Goal: Task Accomplishment & Management: Complete application form

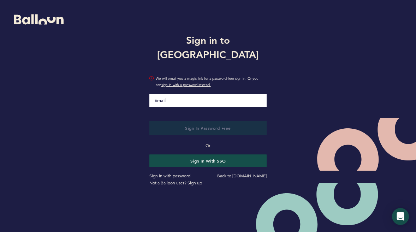
click at [198, 94] on input "Email" at bounding box center [208, 100] width 118 height 13
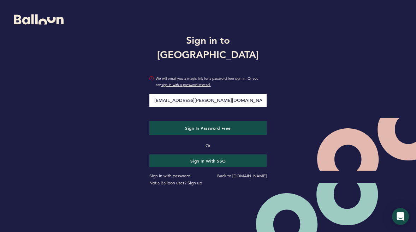
type input "[EMAIL_ADDRESS][PERSON_NAME][DOMAIN_NAME]"
click at [149, 121] on button "Sign in Password-Free" at bounding box center [208, 128] width 118 height 14
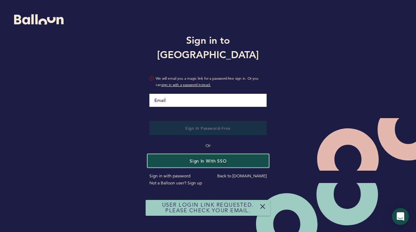
click at [166, 155] on button "Sign in with SSO" at bounding box center [208, 160] width 121 height 13
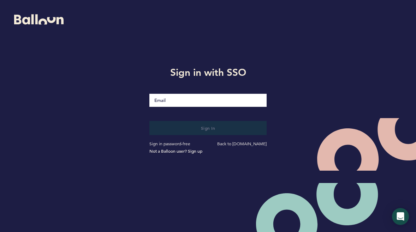
click at [188, 98] on input "Email" at bounding box center [208, 100] width 118 height 13
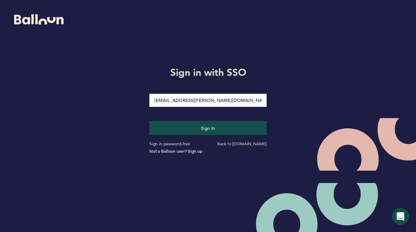
type input "grant.jones@pirates.com"
click at [149, 121] on button "Sign in" at bounding box center [208, 128] width 118 height 14
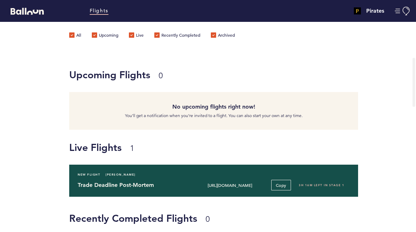
click at [139, 186] on h4 "Trade Deadline Post-Mortem" at bounding box center [131, 185] width 107 height 8
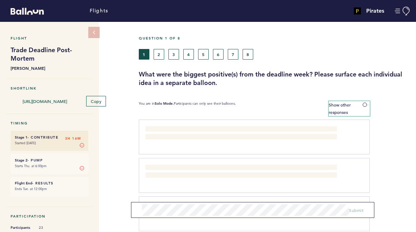
click at [341, 108] on label "Show other responses" at bounding box center [349, 108] width 41 height 15
click at [0, 0] on input "Show other responses" at bounding box center [0, 0] width 0 height 0
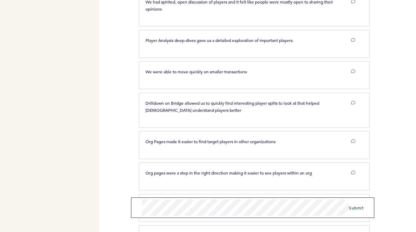
scroll to position [283, 0]
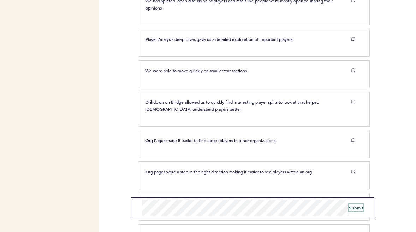
click at [356, 207] on span "Submit" at bounding box center [356, 208] width 14 height 6
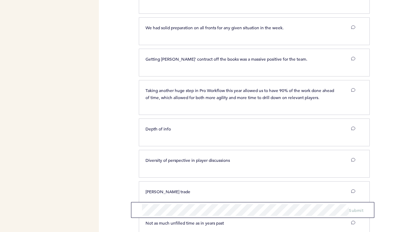
scroll to position [459, 0]
click at [349, 207] on button "Submit" at bounding box center [356, 210] width 14 height 7
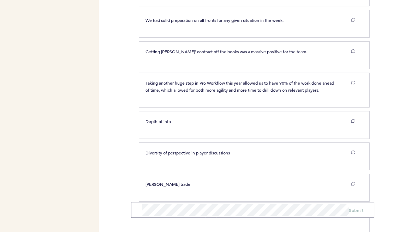
scroll to position [467, 0]
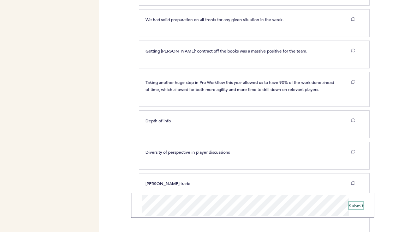
click at [349, 202] on button "Submit" at bounding box center [356, 205] width 14 height 7
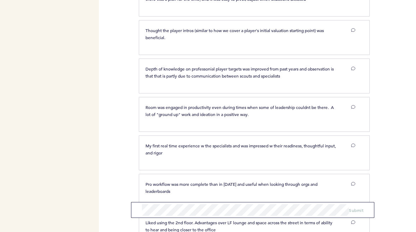
scroll to position [883, 0]
click at [349, 207] on button "Submit" at bounding box center [356, 210] width 14 height 7
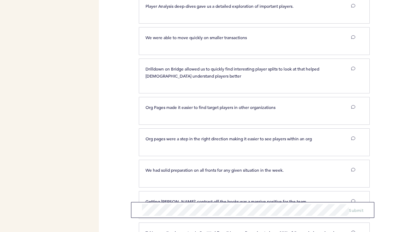
scroll to position [0, 0]
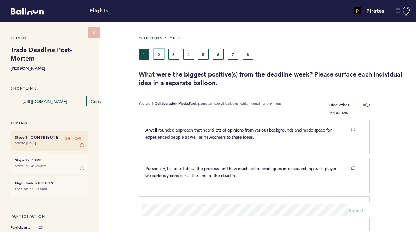
click at [158, 57] on button "2" at bounding box center [159, 54] width 11 height 11
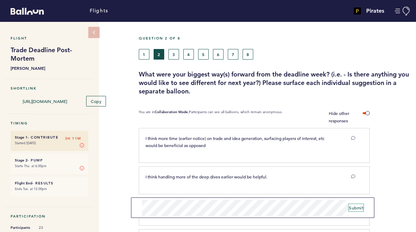
click at [349, 204] on button "Submit" at bounding box center [356, 207] width 14 height 7
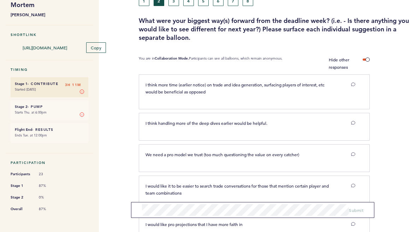
scroll to position [6, 0]
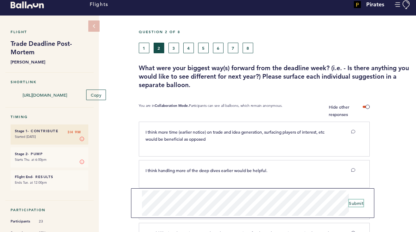
click at [358, 203] on span "Submit" at bounding box center [356, 203] width 14 height 6
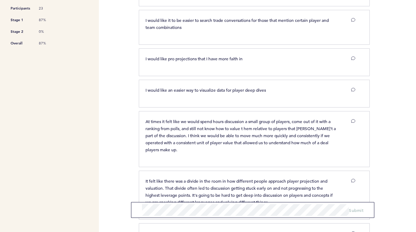
scroll to position [229, 0]
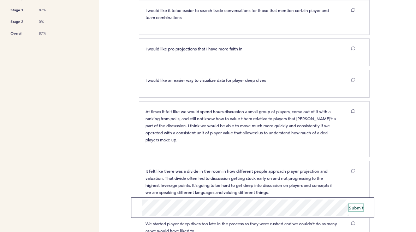
click at [349, 204] on button "Submit" at bounding box center [356, 207] width 14 height 7
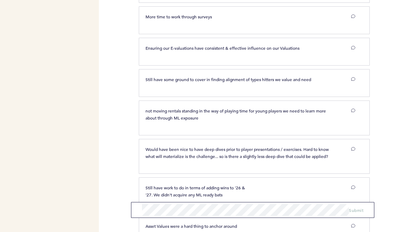
scroll to position [891, 0]
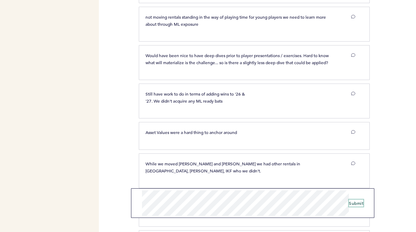
click at [351, 205] on span "Submit" at bounding box center [356, 203] width 14 height 6
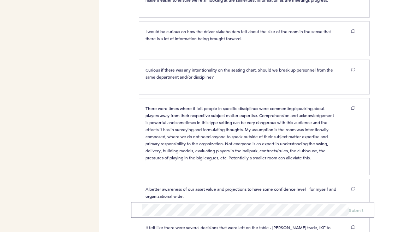
scroll to position [1706, 0]
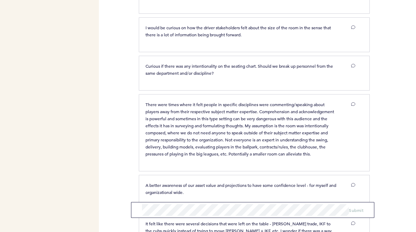
click at [185, 216] on form "Submit" at bounding box center [252, 210] width 243 height 16
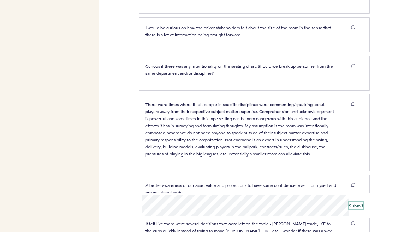
click at [352, 205] on span "Submit" at bounding box center [356, 206] width 14 height 6
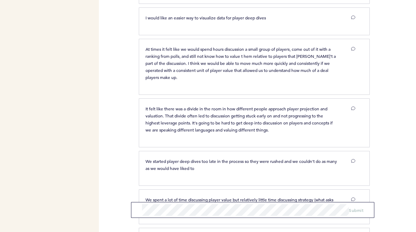
scroll to position [0, 0]
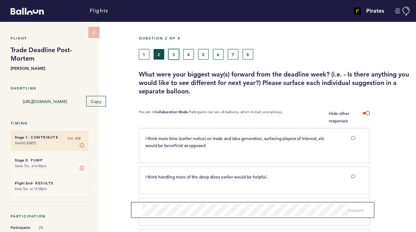
click at [175, 53] on button "3" at bounding box center [173, 54] width 11 height 11
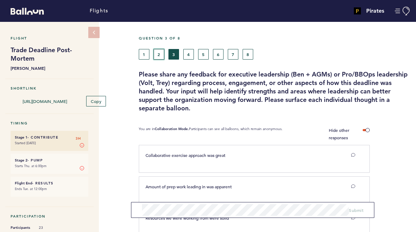
click at [162, 53] on button "2" at bounding box center [159, 54] width 11 height 11
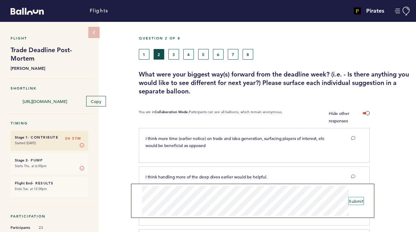
click at [359, 202] on span "Submit" at bounding box center [356, 201] width 14 height 6
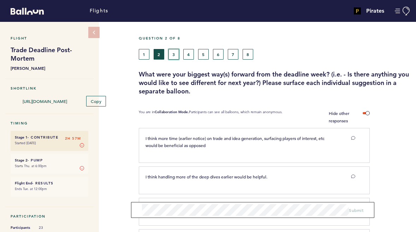
click at [178, 52] on button "3" at bounding box center [173, 54] width 11 height 11
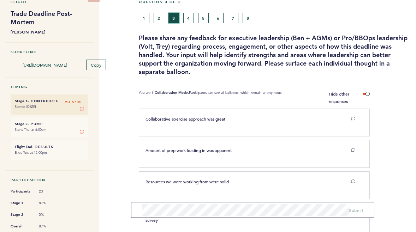
scroll to position [34, 0]
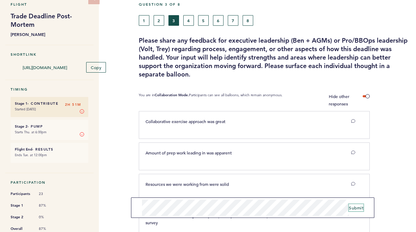
click at [349, 204] on button "Submit" at bounding box center [356, 207] width 14 height 7
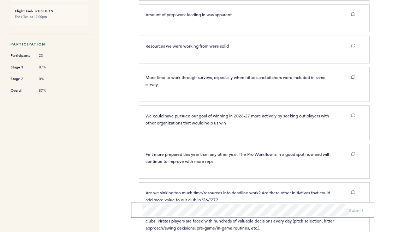
scroll to position [172, 0]
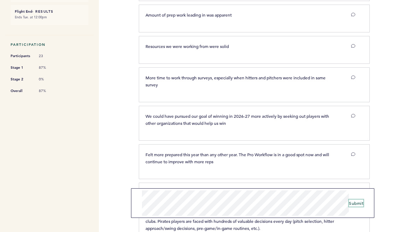
click at [349, 200] on button "Submit" at bounding box center [356, 203] width 14 height 7
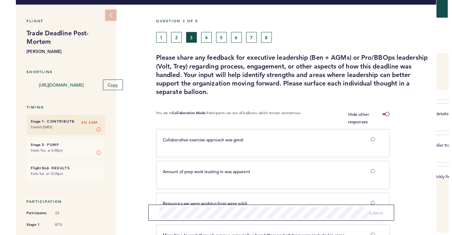
scroll to position [17, 0]
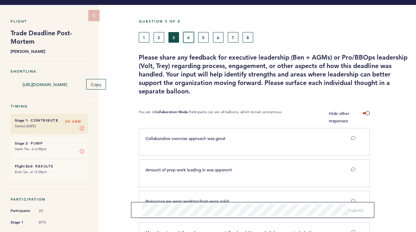
click at [192, 36] on button "4" at bounding box center [188, 37] width 11 height 11
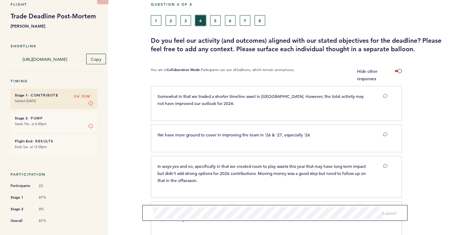
scroll to position [35, 0]
click at [235, 232] on section "Yes but only partly. We are still taking a long time to work through each decis…" at bounding box center [301, 219] width 301 height 38
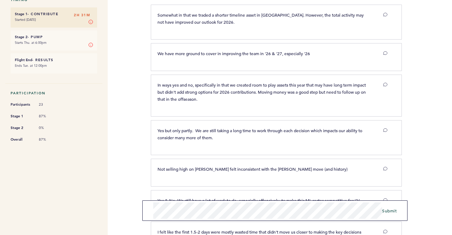
scroll to position [218, 0]
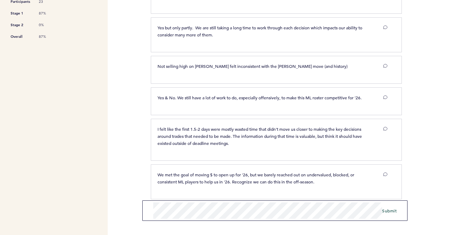
click at [207, 188] on div "We met the goal of moving $ to open up for '26, but we barely reached out on un…" at bounding box center [276, 181] width 251 height 35
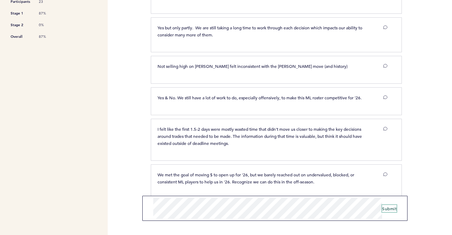
click at [382, 205] on button "Submit" at bounding box center [389, 208] width 14 height 7
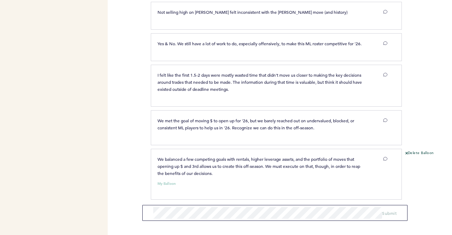
scroll to position [0, 0]
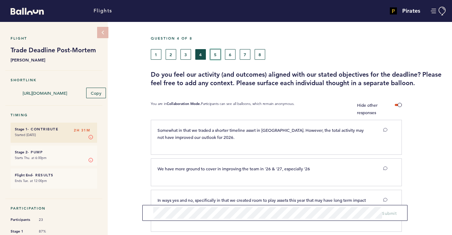
click at [219, 49] on button "5" at bounding box center [215, 54] width 11 height 11
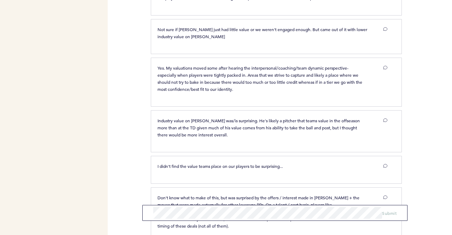
scroll to position [273, 0]
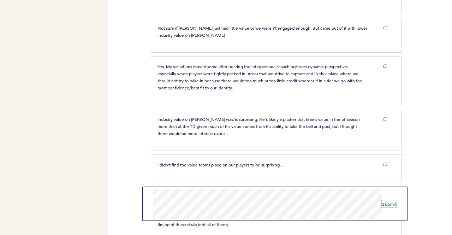
click at [382, 200] on button "Submit" at bounding box center [389, 203] width 14 height 7
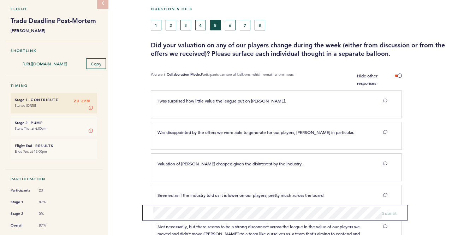
scroll to position [28, 0]
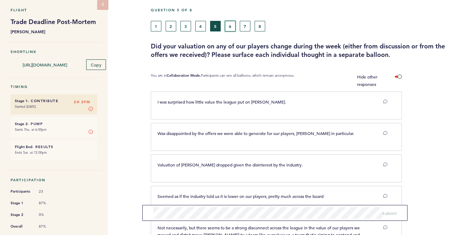
click at [227, 24] on button "6" at bounding box center [230, 26] width 11 height 11
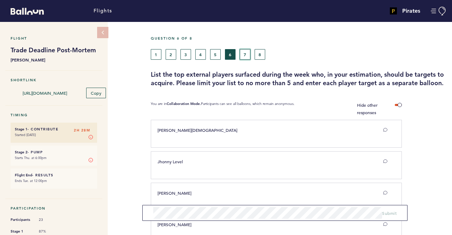
click at [240, 55] on button "7" at bounding box center [245, 54] width 11 height 11
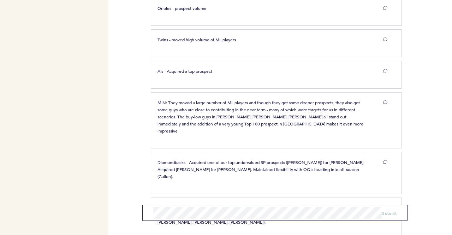
scroll to position [278, 0]
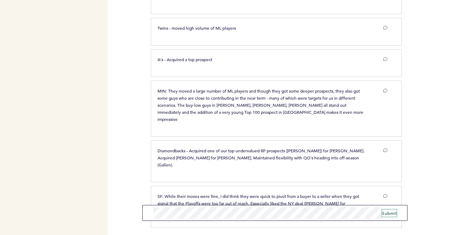
click at [382, 209] on button "Submit" at bounding box center [389, 212] width 14 height 7
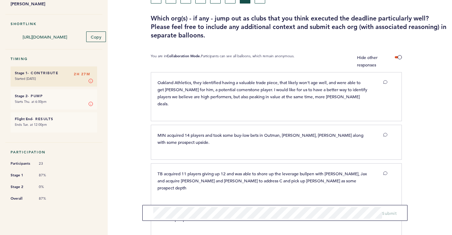
scroll to position [0, 0]
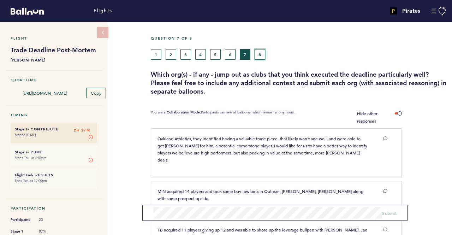
click at [260, 52] on button "8" at bounding box center [259, 54] width 11 height 11
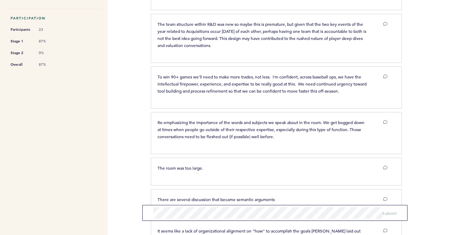
scroll to position [191, 0]
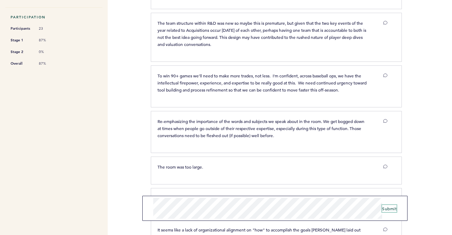
click at [382, 205] on button "Submit" at bounding box center [389, 208] width 14 height 7
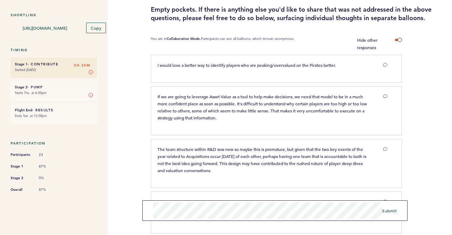
scroll to position [72, 0]
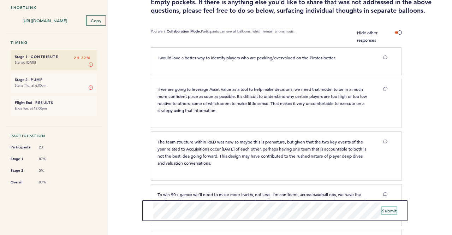
click at [382, 207] on button "Submit" at bounding box center [389, 210] width 14 height 7
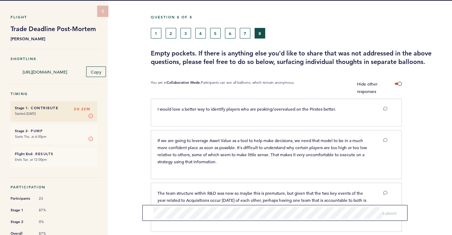
scroll to position [0, 0]
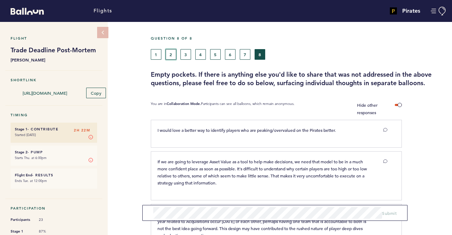
click at [170, 58] on button "2" at bounding box center [171, 54] width 11 height 11
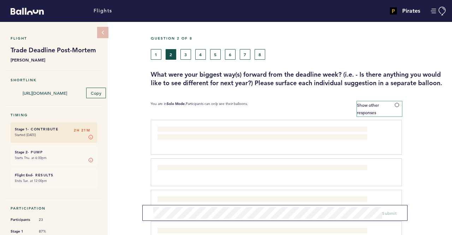
click at [377, 109] on label "Show other responses" at bounding box center [379, 108] width 45 height 15
click at [0, 0] on input "Show other responses" at bounding box center [0, 0] width 0 height 0
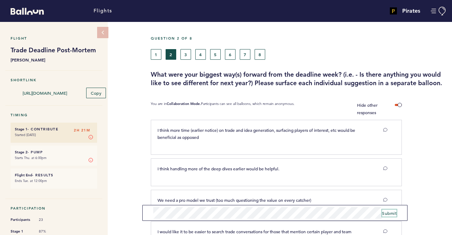
click at [382, 209] on button "Submit" at bounding box center [389, 212] width 14 height 7
click at [148, 164] on div "Flight Trade Deadline Post-Mortem Sarah Gelles Shortlink https://blln.link/c/6k…" at bounding box center [226, 128] width 452 height 213
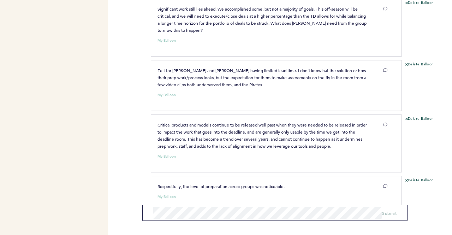
click at [240, 70] on span "Felt for Jeremy and Tim having limited lead time. I don't know hat the solution…" at bounding box center [262, 77] width 210 height 20
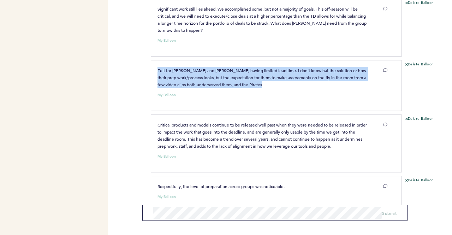
click at [240, 70] on span "Felt for Jeremy and Tim having limited lead time. I don't know hat the solution…" at bounding box center [262, 77] width 210 height 20
copy div "Felt for Jeremy and Tim having limited lead time. I don't know hat the solution…"
click at [414, 62] on button "Delete Balloon" at bounding box center [419, 65] width 29 height 6
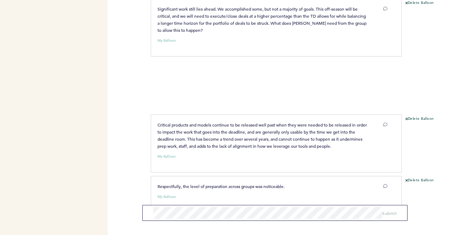
scroll to position [2614, 0]
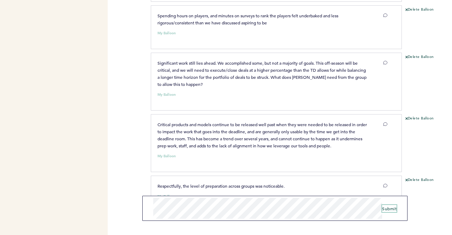
click at [382, 205] on button "Submit" at bounding box center [389, 208] width 14 height 7
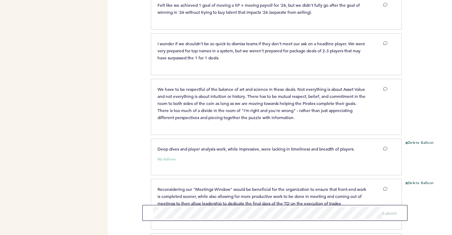
scroll to position [2386, 0]
